Goal: Use online tool/utility: Utilize a website feature to perform a specific function

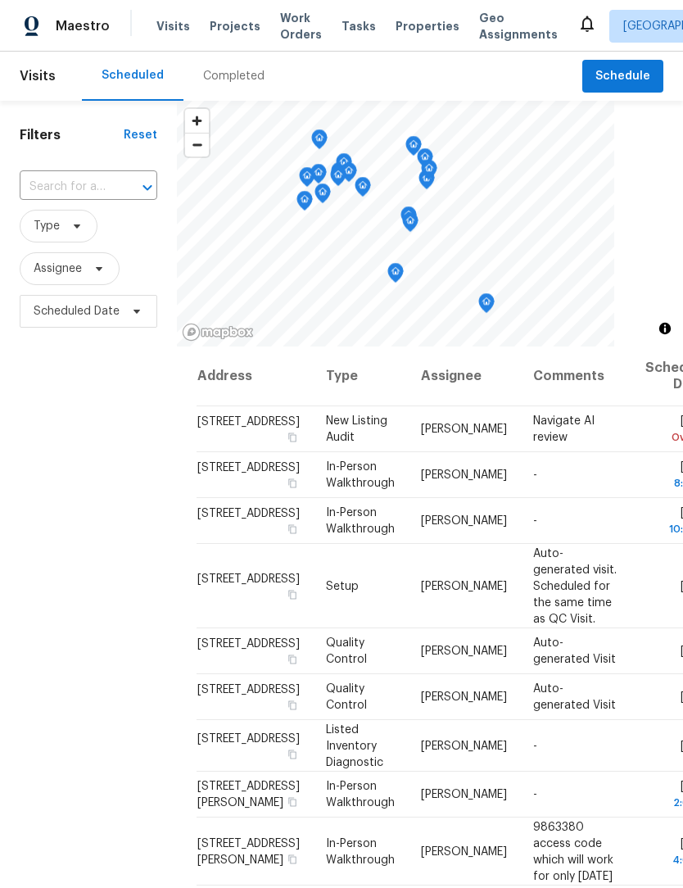
click at [237, 78] on div "Completed" at bounding box center [233, 76] width 61 height 16
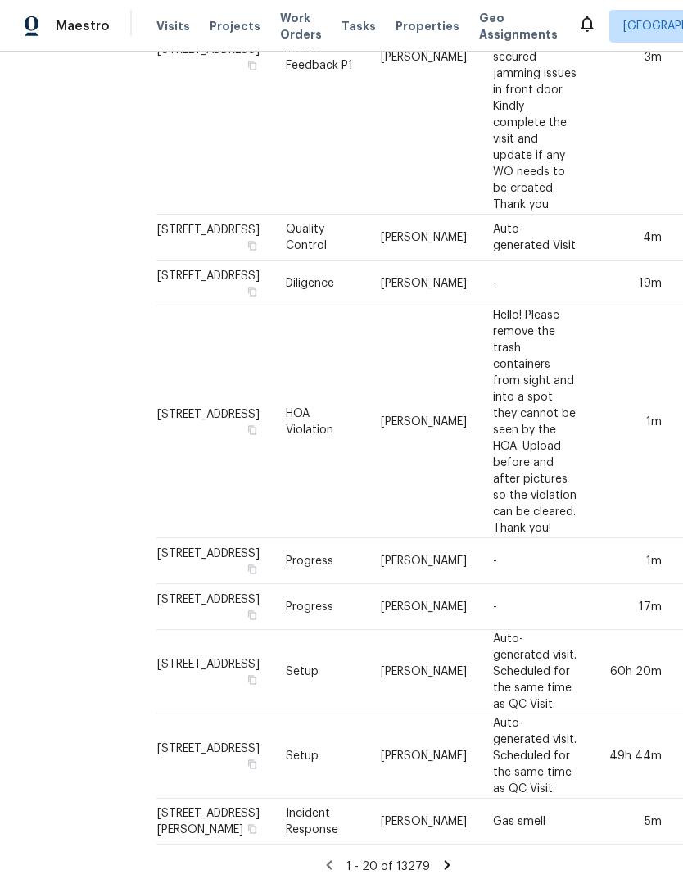
scroll to position [1277, 43]
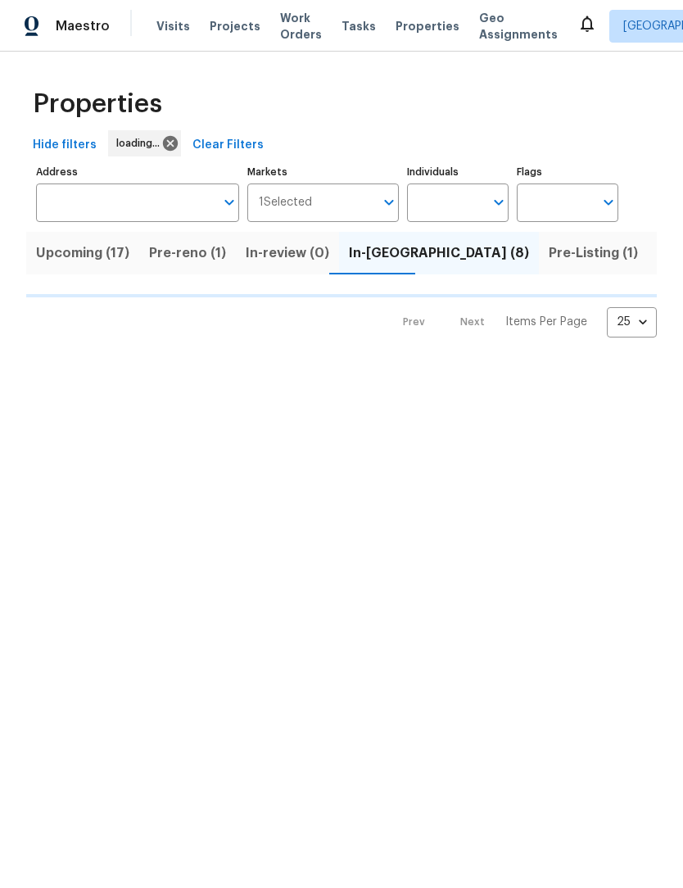
scroll to position [1, 0]
click at [657, 259] on span "Listed (41)" at bounding box center [691, 253] width 69 height 23
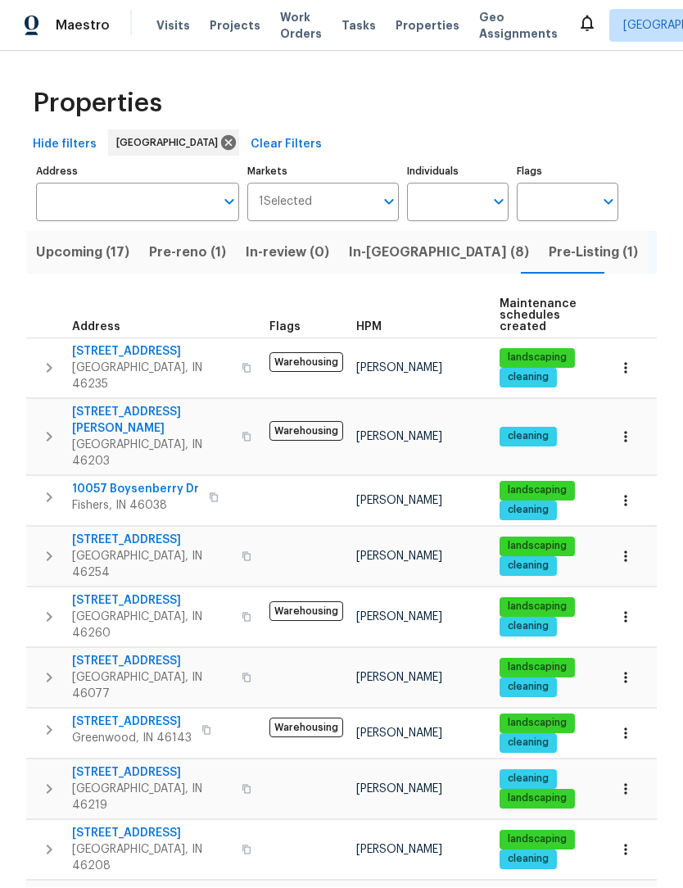
scroll to position [1, 0]
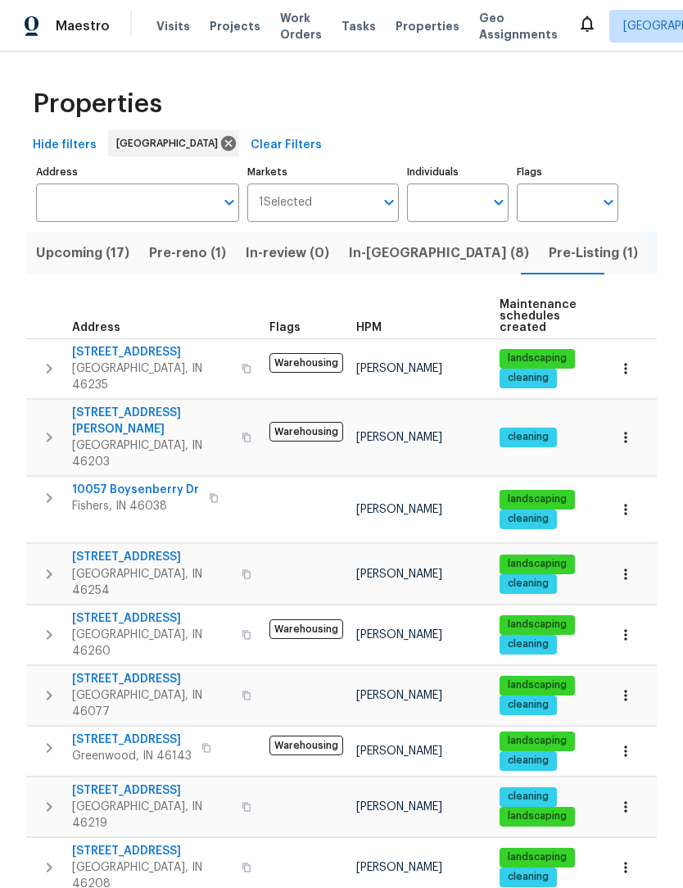
click at [50, 364] on icon "button" at bounding box center [50, 369] width 6 height 10
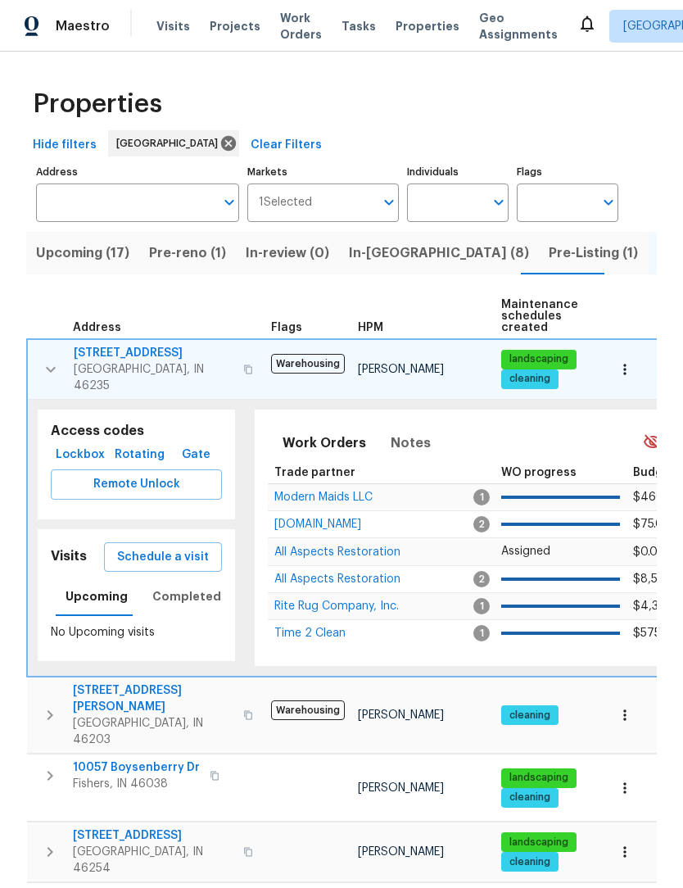
click at [163, 476] on span "Remote Unlock" at bounding box center [136, 484] width 145 height 20
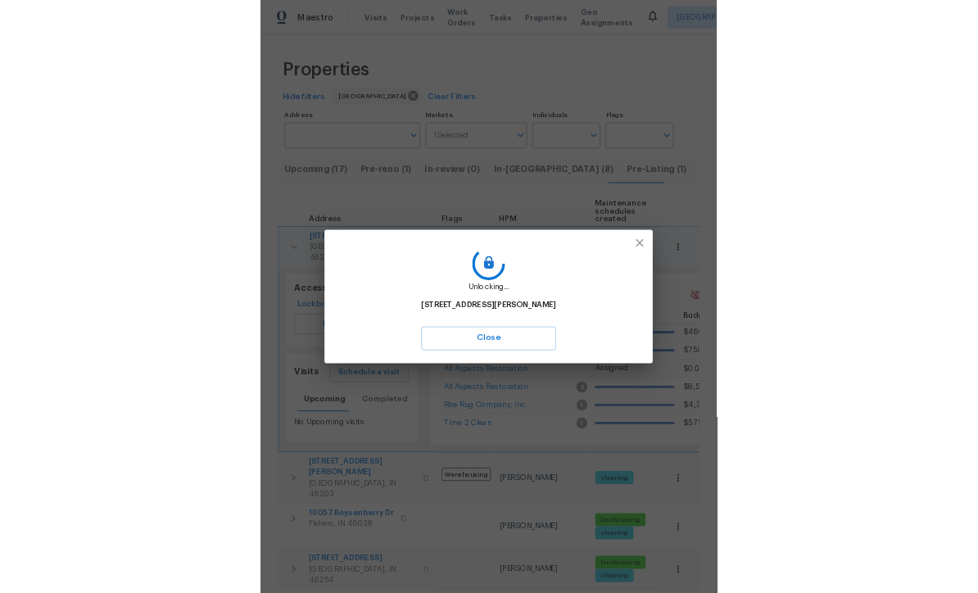
scroll to position [54, 0]
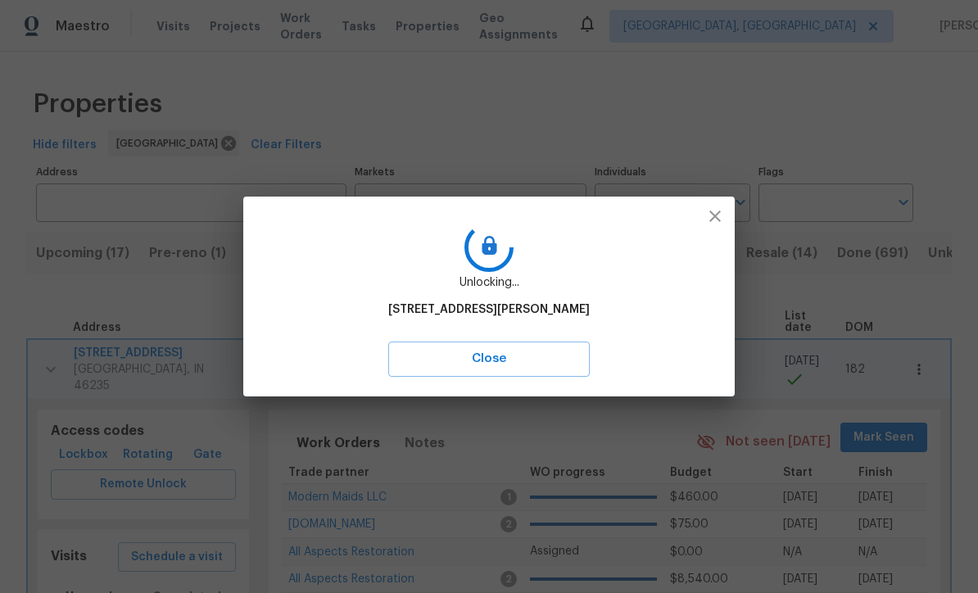
click at [456, 358] on span "Close" at bounding box center [488, 358] width 165 height 21
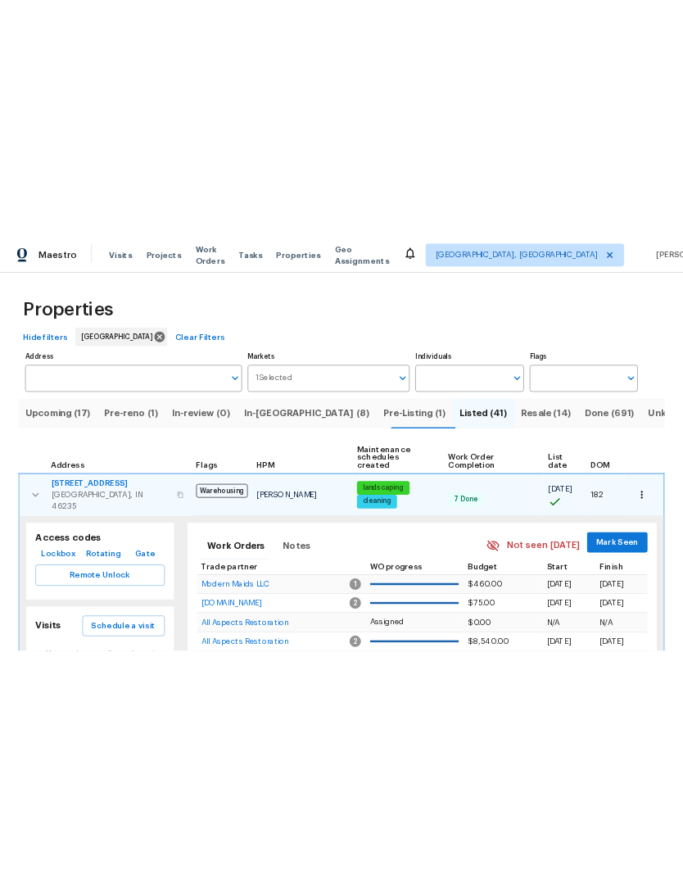
scroll to position [1, 0]
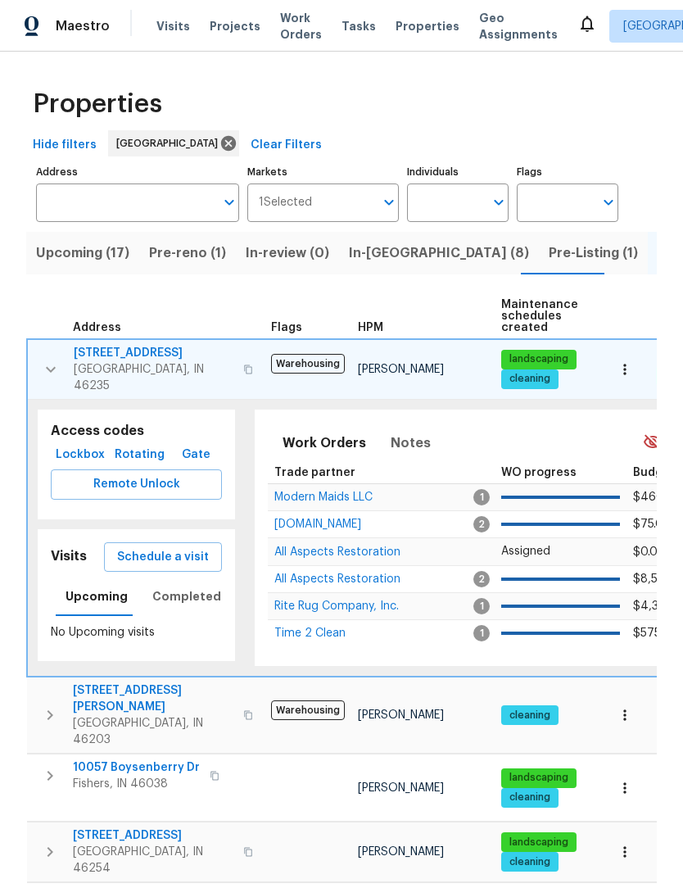
click at [43, 367] on icon "button" at bounding box center [51, 369] width 20 height 20
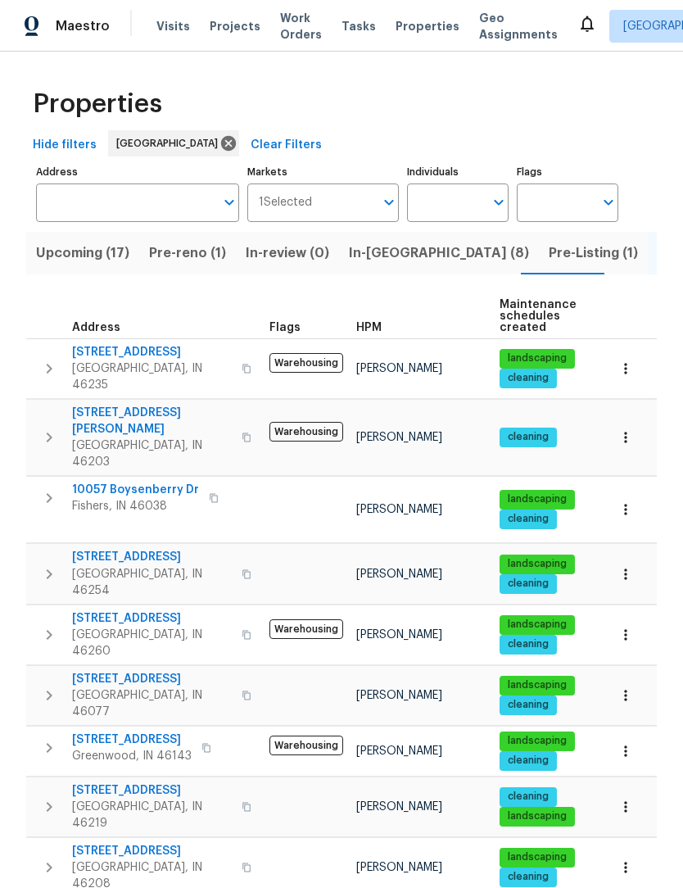
scroll to position [0, 0]
click at [50, 359] on icon "button" at bounding box center [49, 369] width 20 height 20
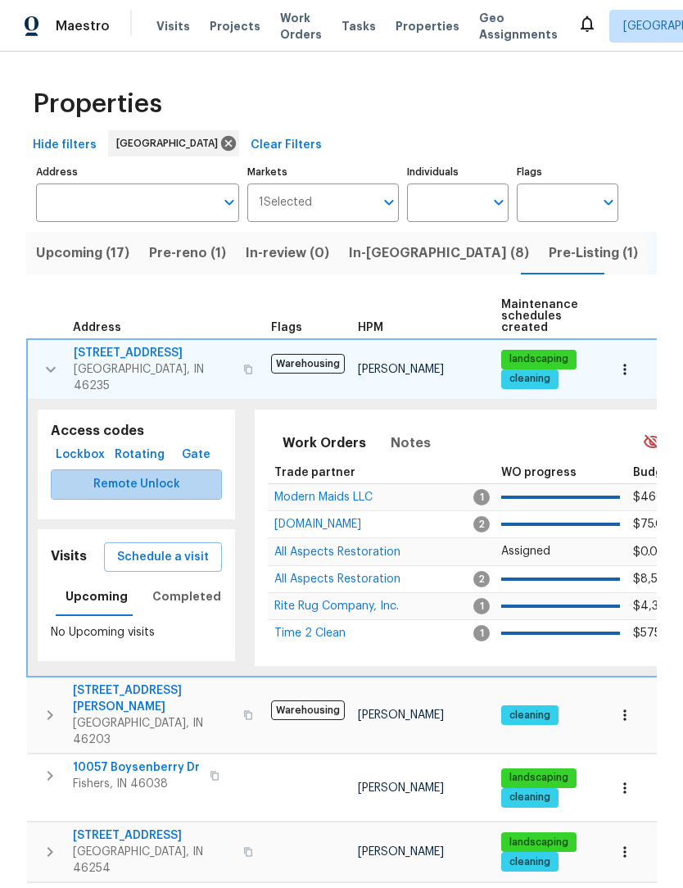
click at [145, 486] on button "Remote Unlock" at bounding box center [136, 484] width 171 height 30
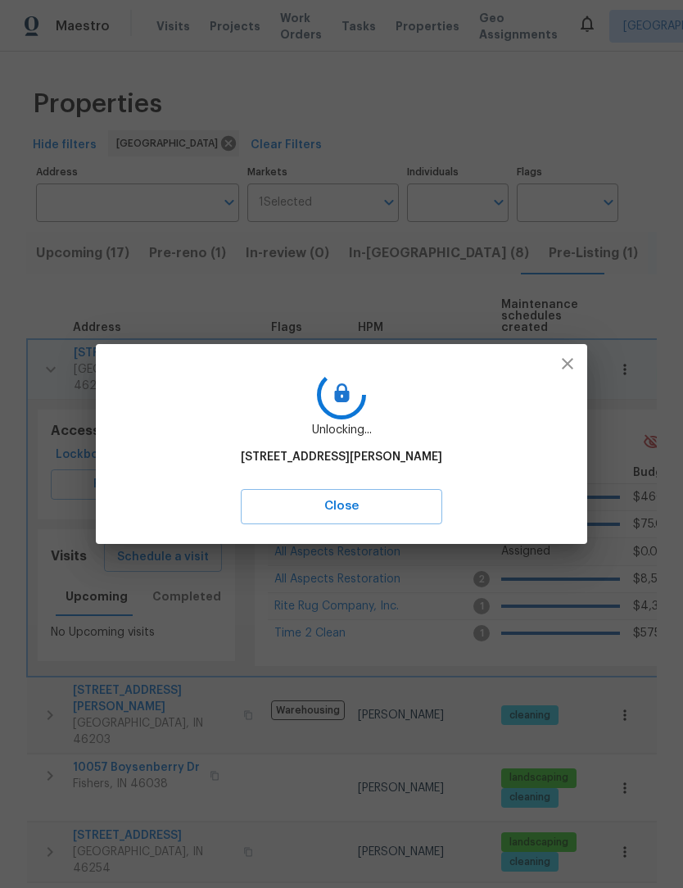
click at [389, 505] on span "Close" at bounding box center [341, 505] width 165 height 21
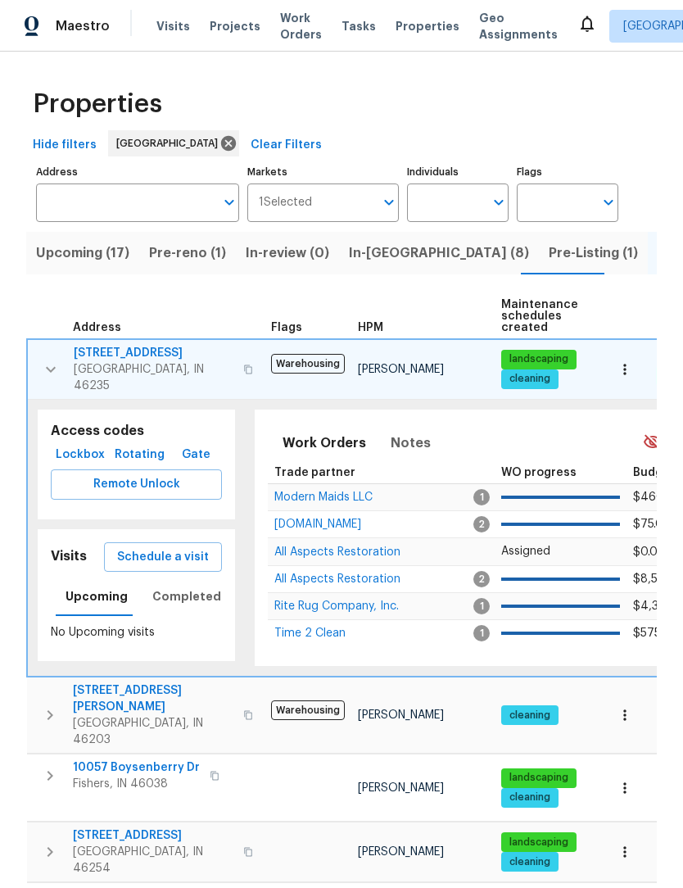
click at [48, 368] on icon "button" at bounding box center [51, 369] width 20 height 20
